Goal: Check status: Check status

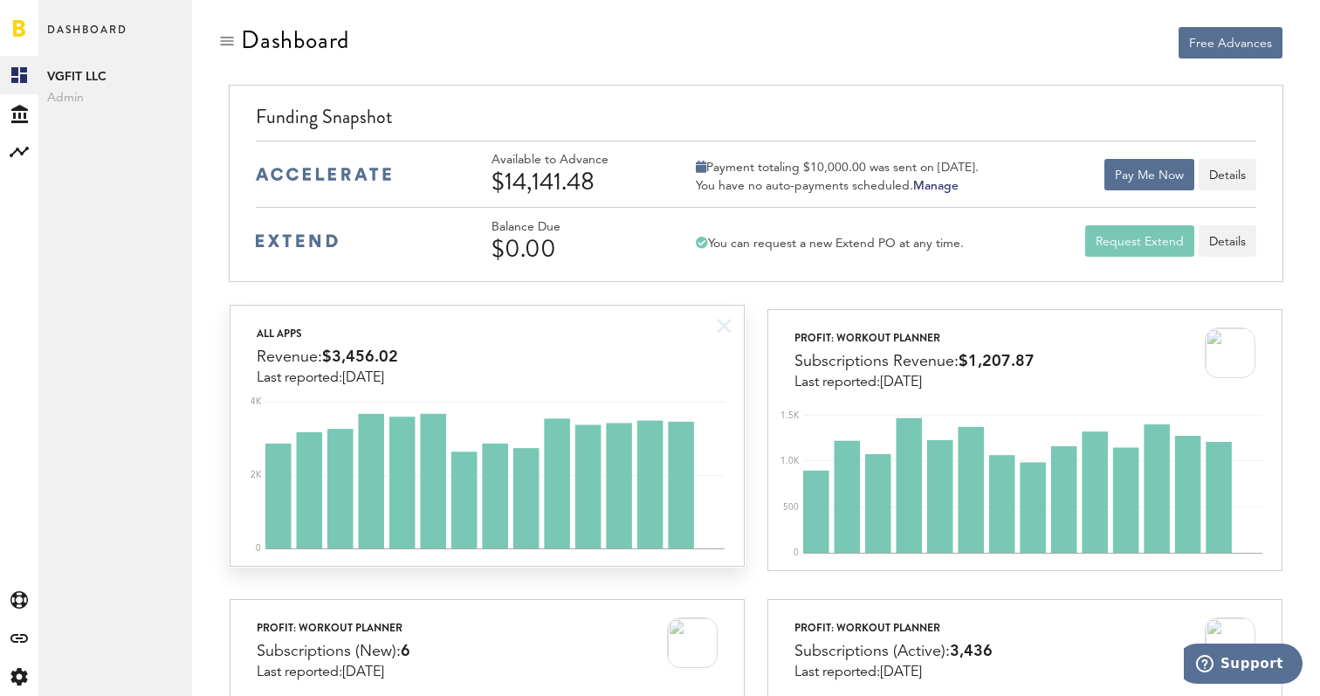
click at [721, 365] on div "All apps Revenue: $3,456.02 Last reported: [DATE]" at bounding box center [486, 346] width 512 height 80
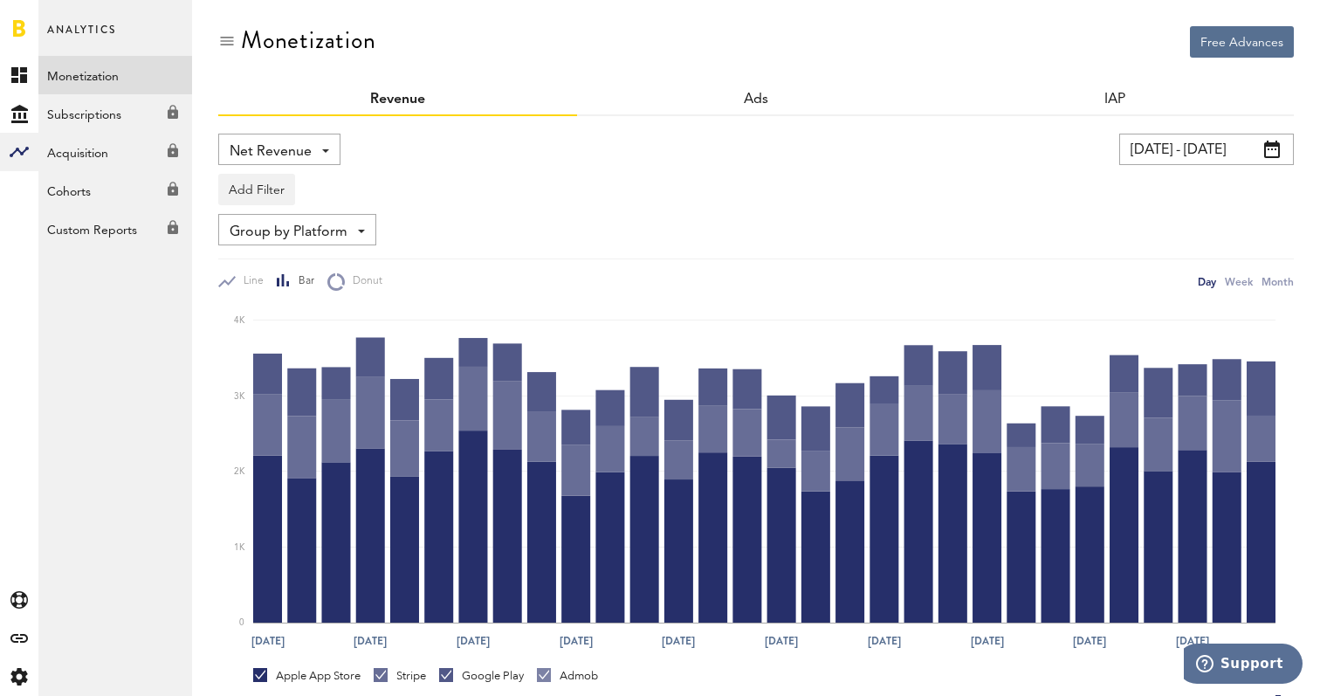
click at [1192, 141] on input "[DATE] - [DATE]" at bounding box center [1206, 149] width 175 height 31
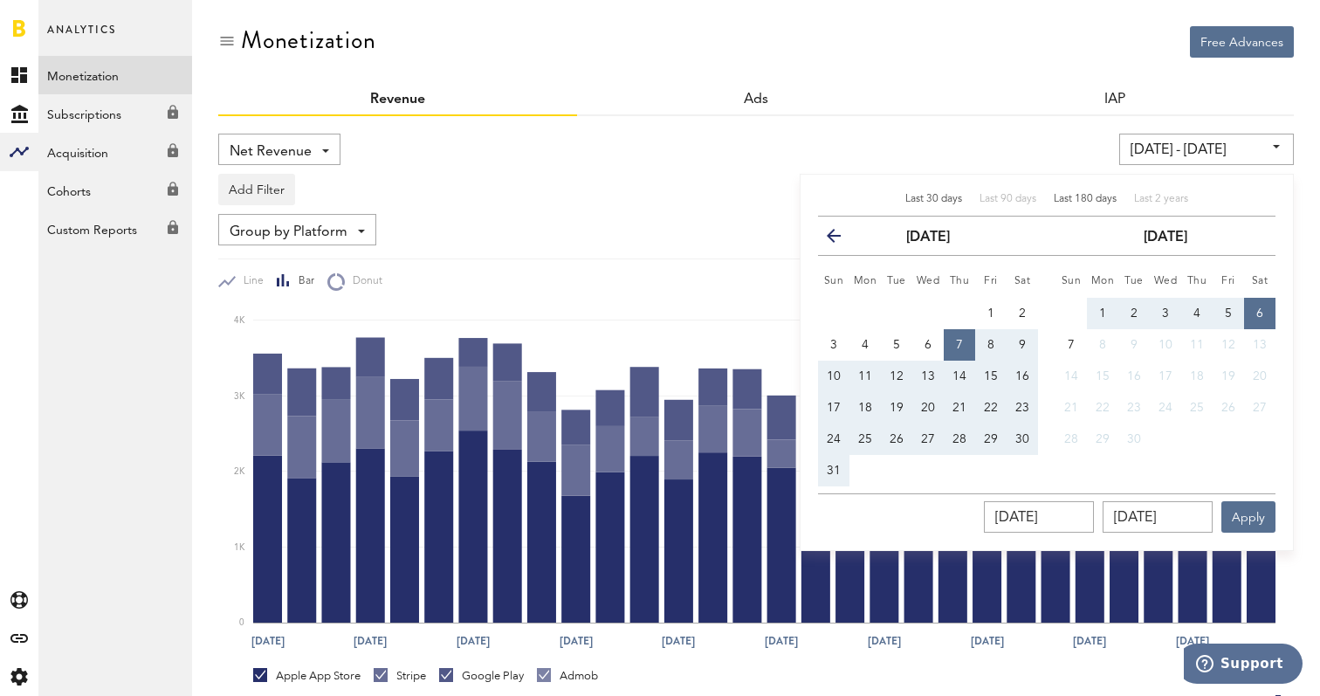
click at [1076, 203] on span "Last 180 days" at bounding box center [1085, 199] width 63 height 10
type input "[DATE] - [DATE]"
type input "[DATE]"
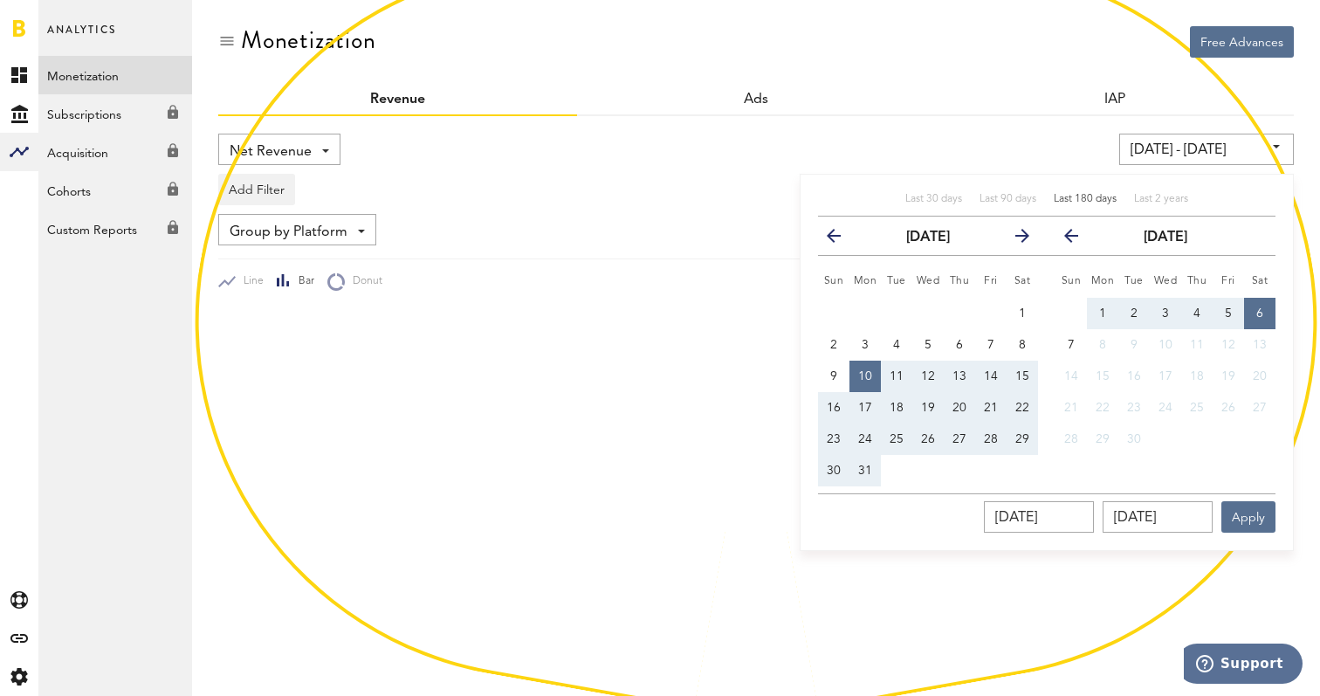
click at [1016, 138] on div "[DATE] - [DATE] Last 30 days Last 90 days Last 180 days Last 2 years previous […" at bounding box center [1012, 149] width 564 height 31
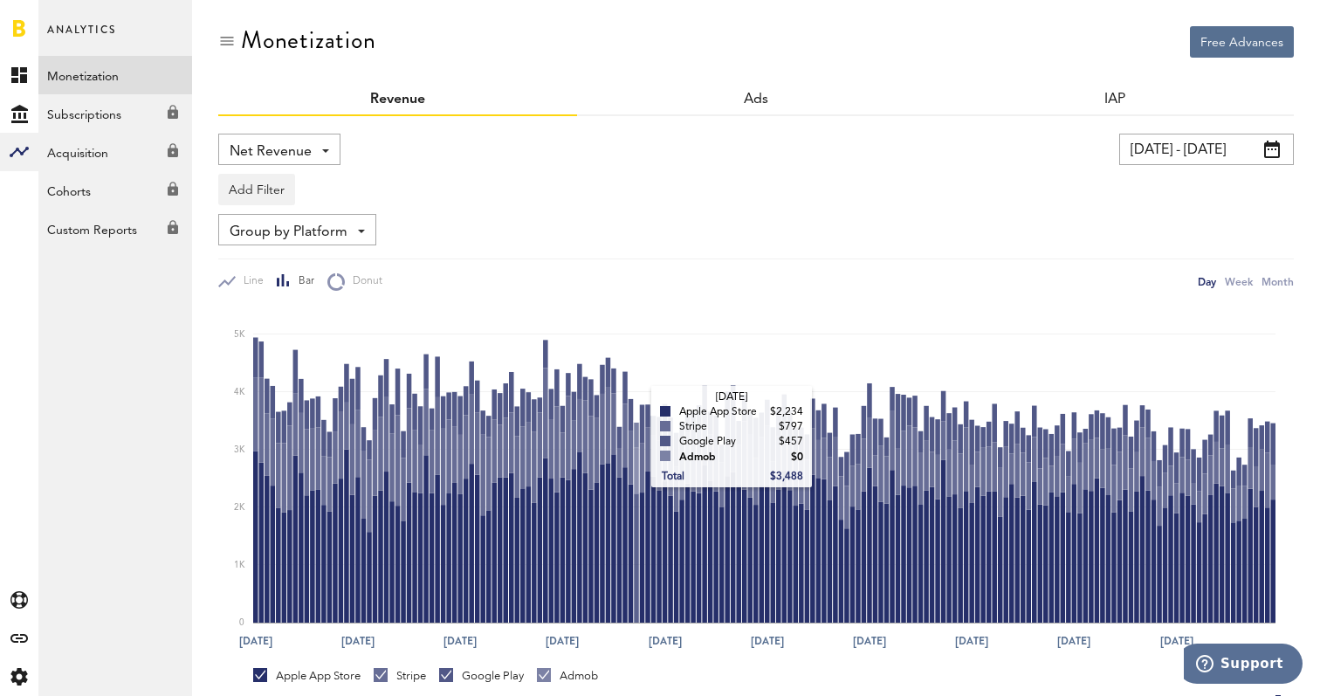
scroll to position [80, 0]
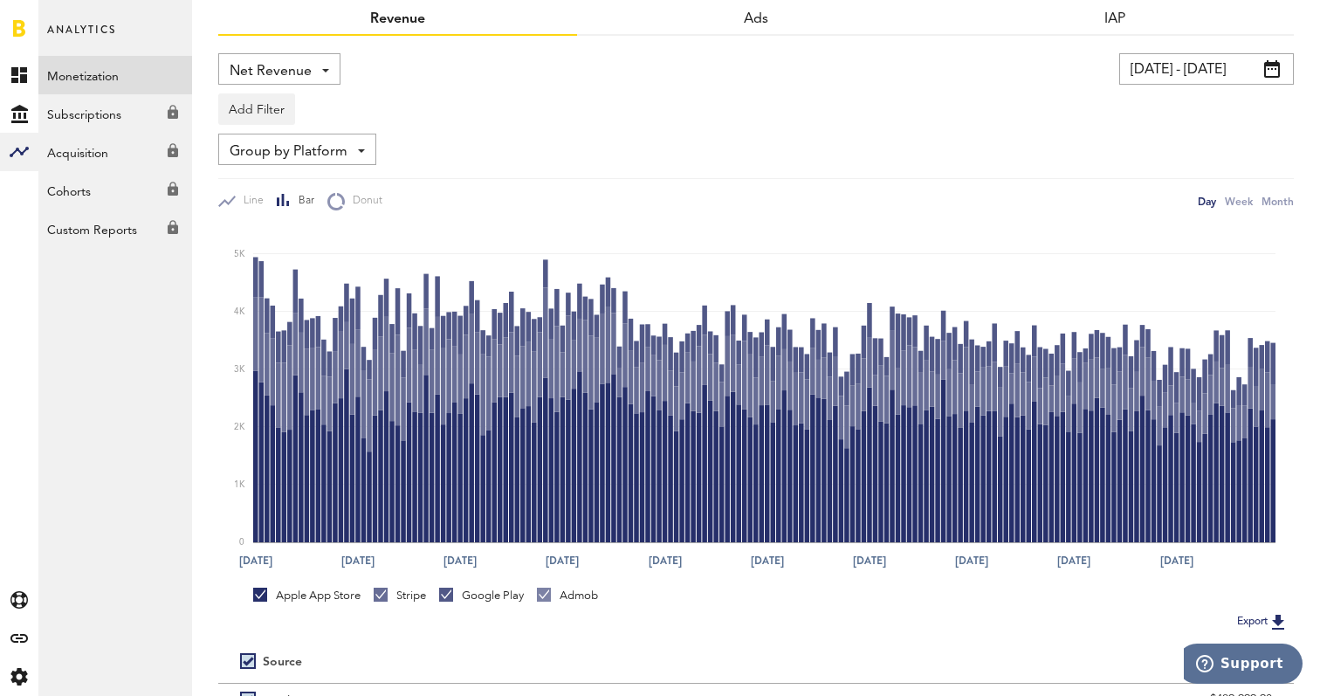
click at [414, 599] on div "Stripe" at bounding box center [400, 595] width 52 height 16
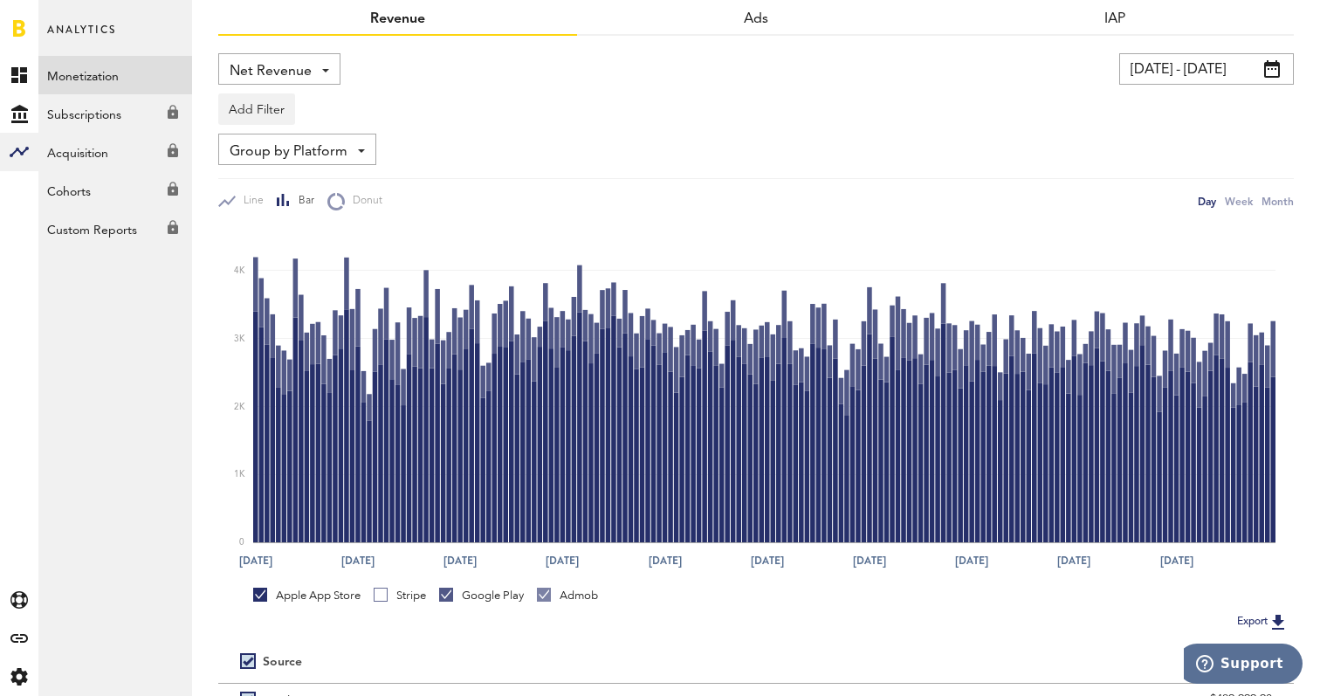
click at [468, 595] on div "Google Play" at bounding box center [481, 595] width 85 height 16
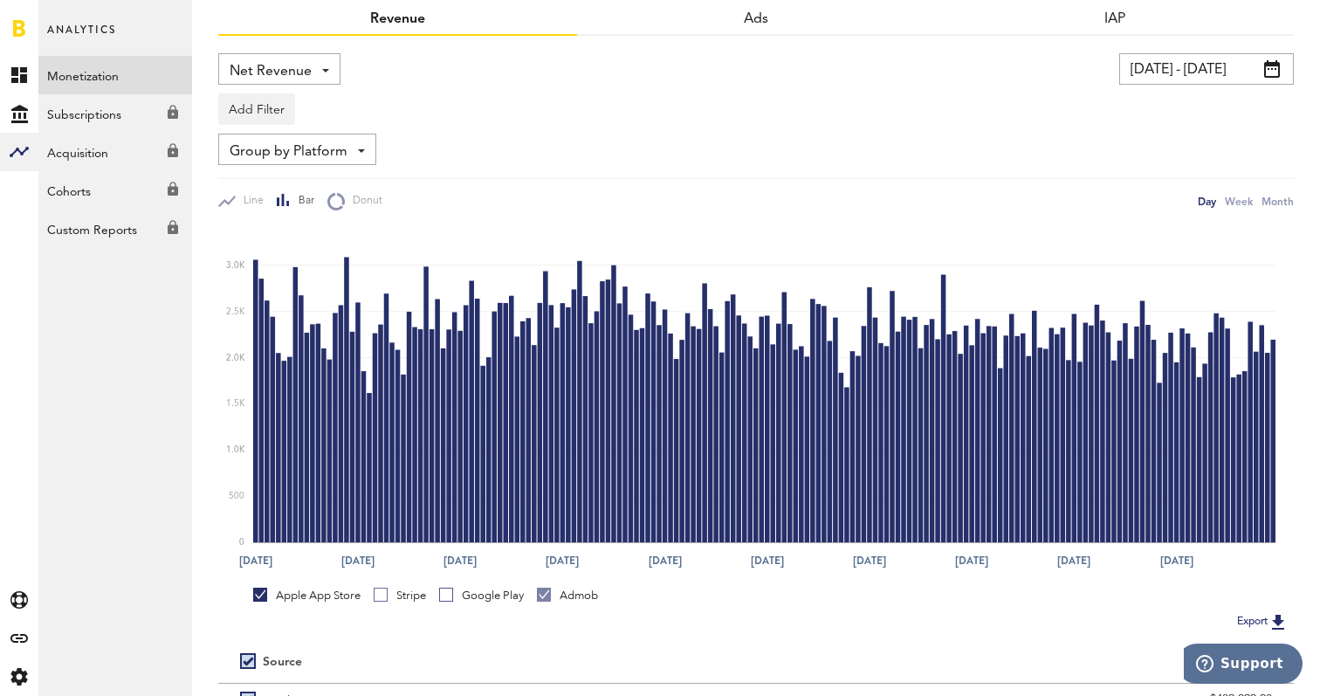
click at [550, 587] on div "Apple App Store Stripe Google Play Admob" at bounding box center [755, 593] width 1075 height 33
click at [555, 594] on div "Admob" at bounding box center [567, 595] width 61 height 16
click at [398, 598] on div "Stripe" at bounding box center [400, 595] width 52 height 16
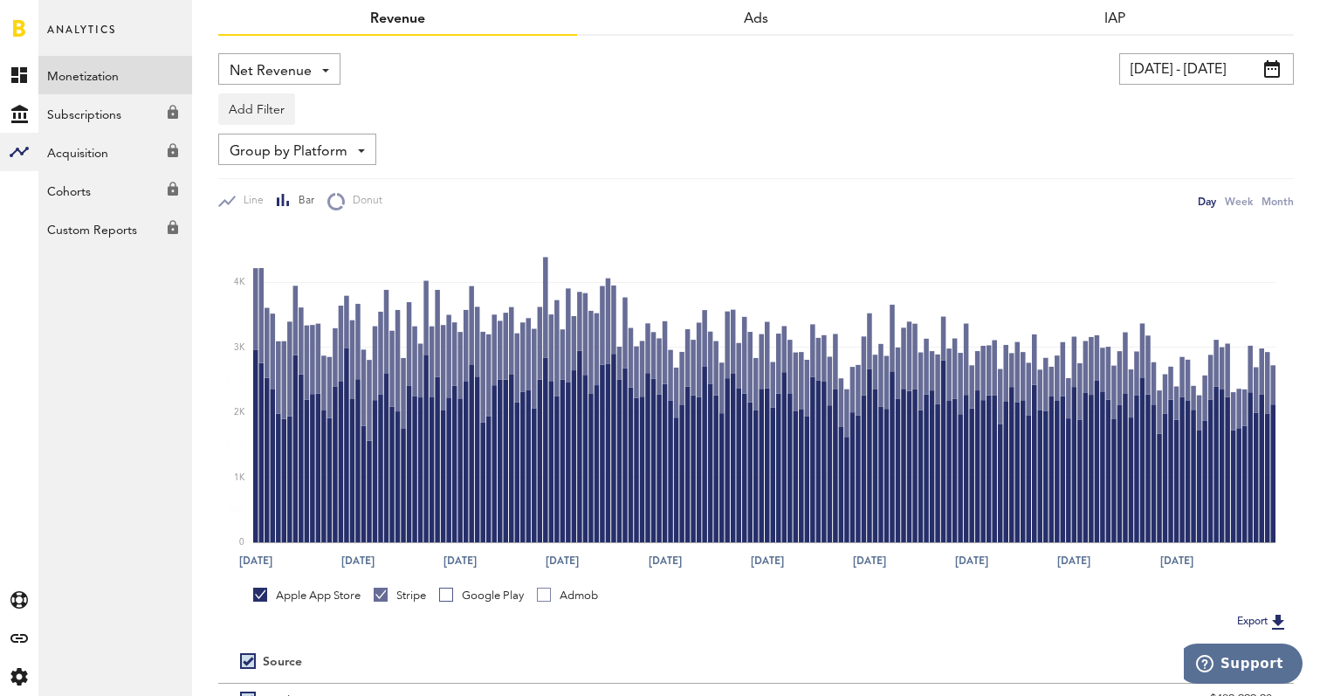
click at [319, 594] on div "Apple App Store" at bounding box center [306, 595] width 107 height 16
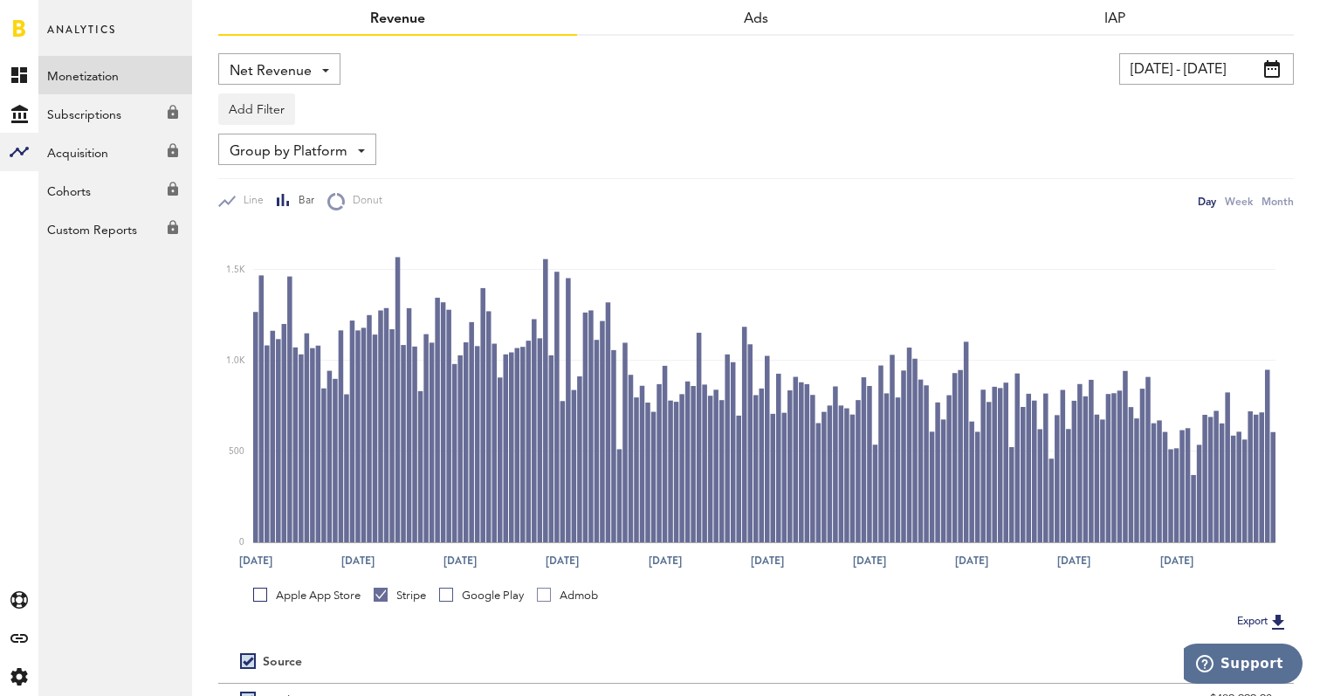
click at [480, 589] on div "Google Play" at bounding box center [481, 595] width 85 height 16
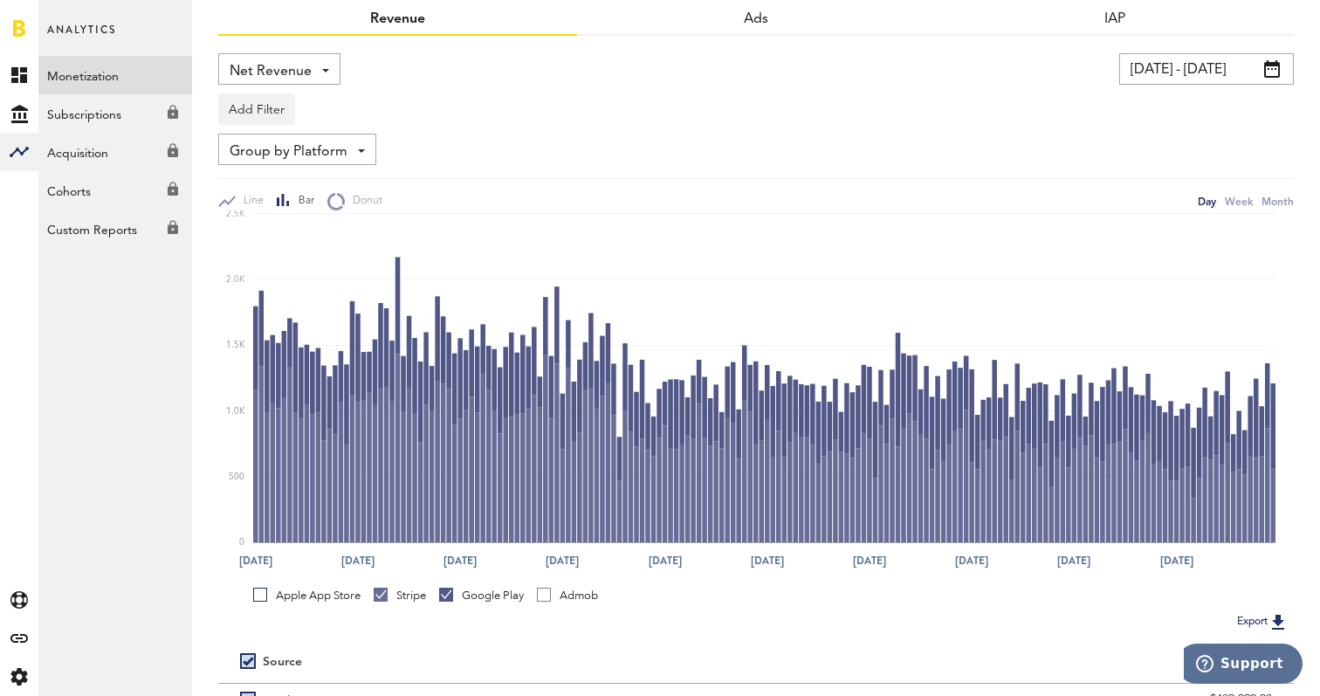
click at [413, 592] on div "Stripe" at bounding box center [400, 595] width 52 height 16
